Goal: Use online tool/utility: Utilize a website feature to perform a specific function

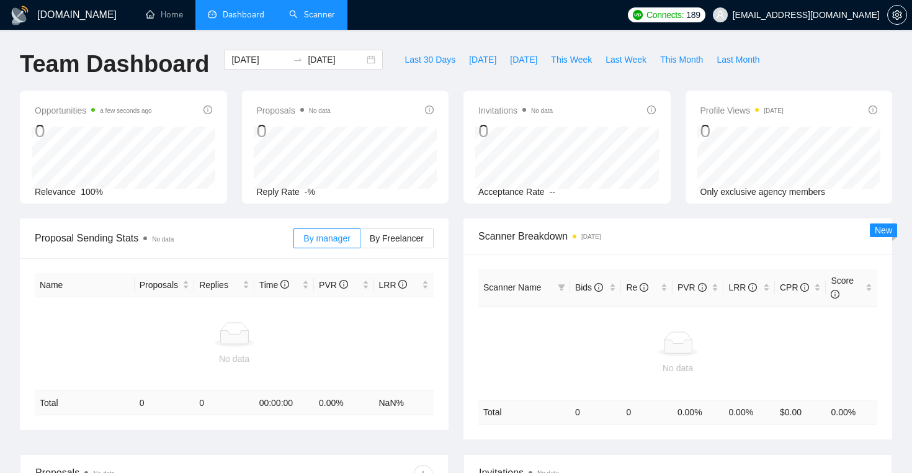
click at [315, 20] on link "Scanner" at bounding box center [312, 14] width 46 height 11
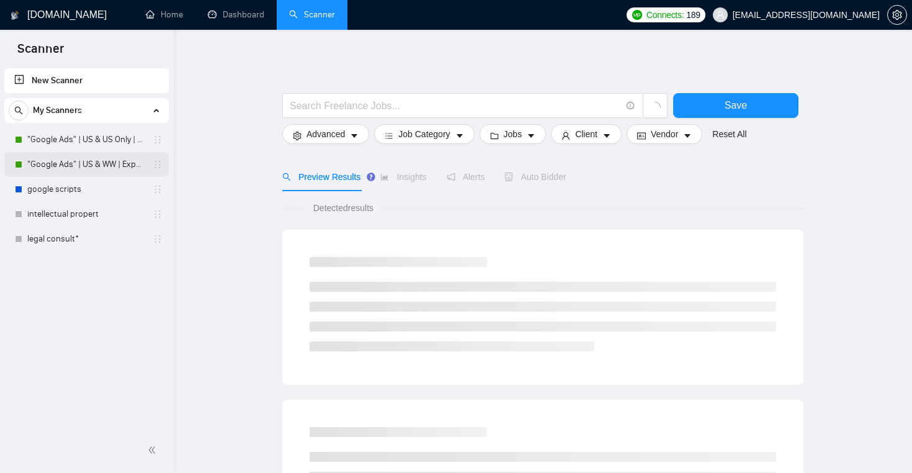
click at [103, 159] on link ""Google Ads" | US & WW | Expert" at bounding box center [86, 164] width 118 height 25
